Goal: Transaction & Acquisition: Purchase product/service

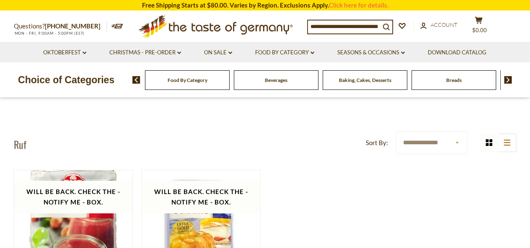
click at [229, 87] on div "Beverages" at bounding box center [187, 80] width 85 height 20
click at [275, 82] on span "Beverages" at bounding box center [276, 80] width 23 height 6
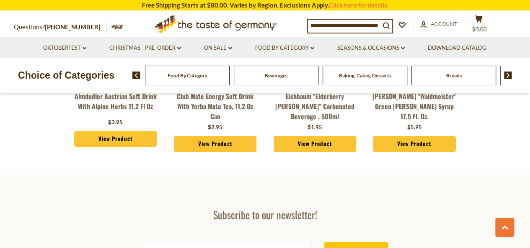
scroll to position [1967, 0]
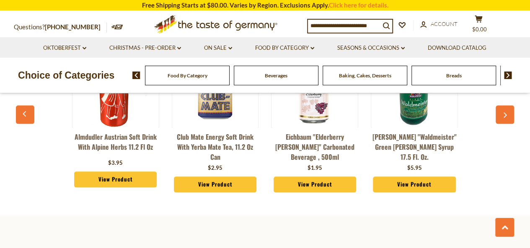
click at [204, 72] on div "Food By Category" at bounding box center [187, 76] width 85 height 20
click at [198, 78] on span "Food By Category" at bounding box center [187, 75] width 40 height 6
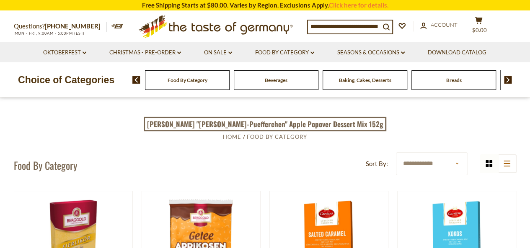
click at [229, 77] on div "Baking, Cakes, Desserts" at bounding box center [187, 80] width 85 height 20
click at [370, 83] on span "Baking, Cakes, Desserts" at bounding box center [365, 80] width 52 height 6
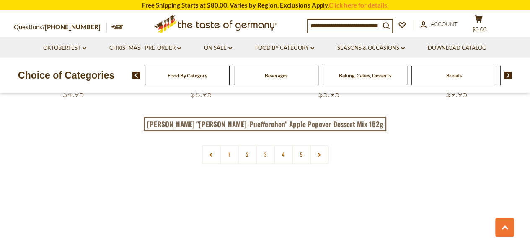
scroll to position [2008, 0]
click at [225, 154] on link "1" at bounding box center [228, 153] width 19 height 19
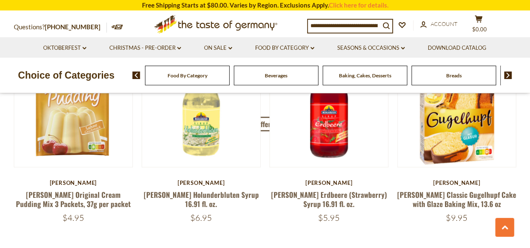
scroll to position [1959, 0]
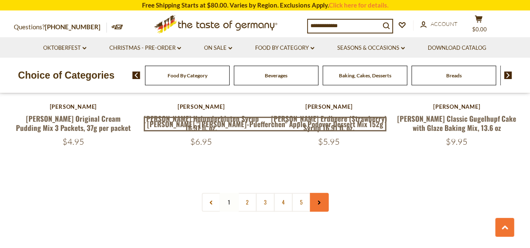
click at [314, 201] on link at bounding box center [318, 202] width 19 height 19
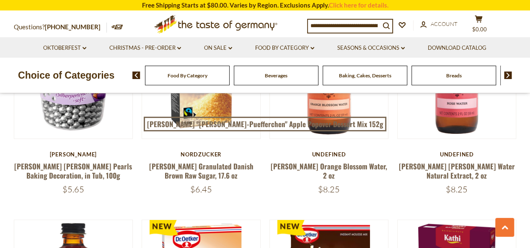
scroll to position [335, 0]
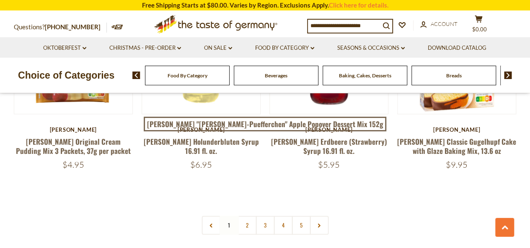
scroll to position [1967, 0]
